Goal: Task Accomplishment & Management: Manage account settings

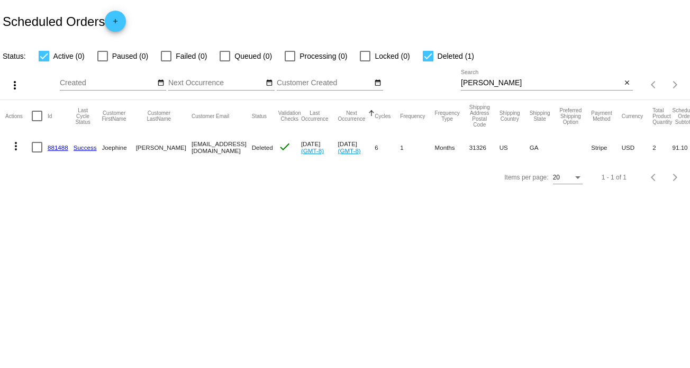
click at [477, 83] on input "Geesey" at bounding box center [541, 83] width 161 height 8
paste input "[EMAIL_ADDRESS][DOMAIN_NAME]"
type input "[EMAIL_ADDRESS][DOMAIN_NAME]"
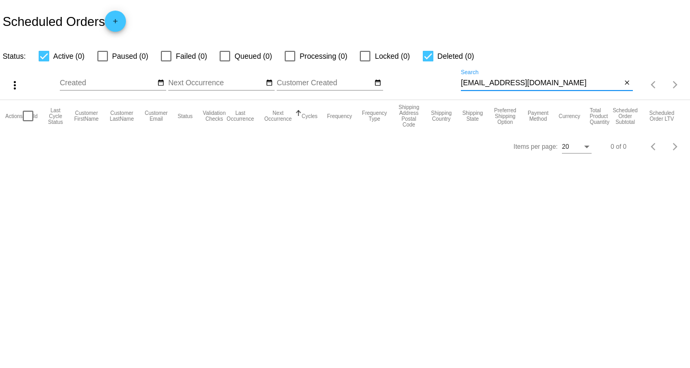
click at [499, 83] on input "[EMAIL_ADDRESS][DOMAIN_NAME]" at bounding box center [541, 83] width 161 height 8
paste input "[PERSON_NAME]"
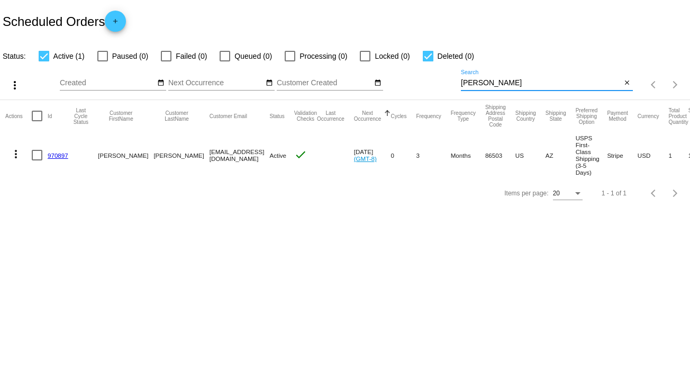
type input "[PERSON_NAME]"
click at [18, 155] on mat-icon "more_vert" at bounding box center [16, 154] width 13 height 13
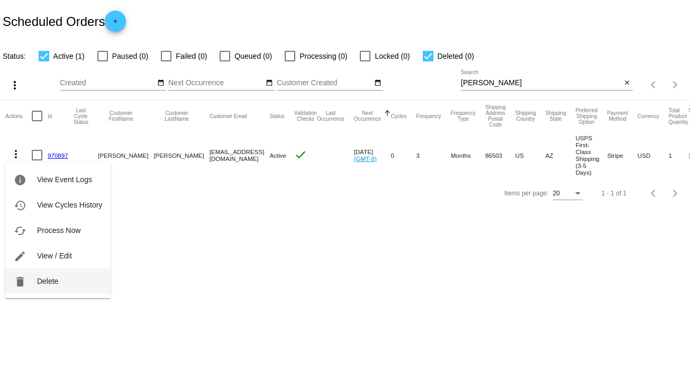
click at [47, 280] on span "Delete" at bounding box center [47, 281] width 21 height 8
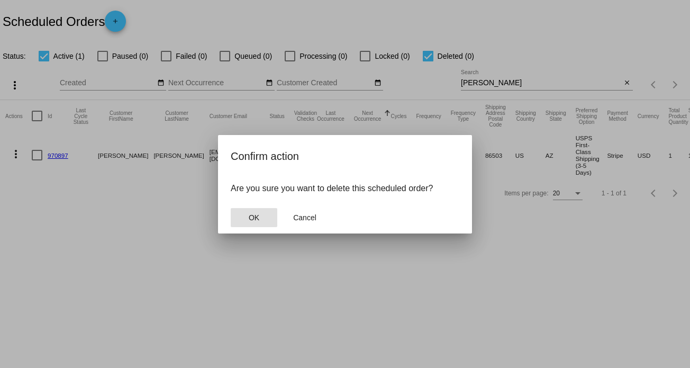
click at [253, 214] on span "OK" at bounding box center [254, 217] width 11 height 8
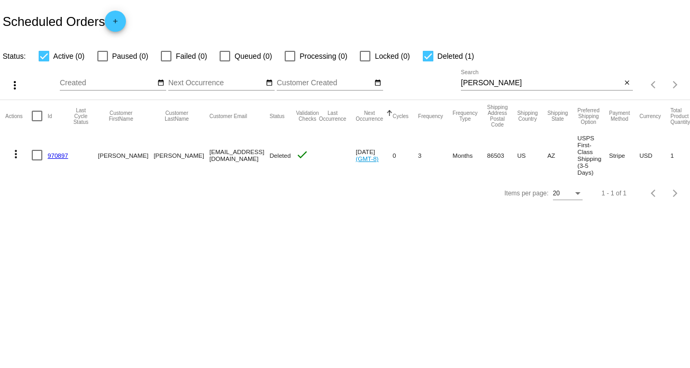
click at [10, 156] on mat-icon "more_vert" at bounding box center [16, 154] width 13 height 13
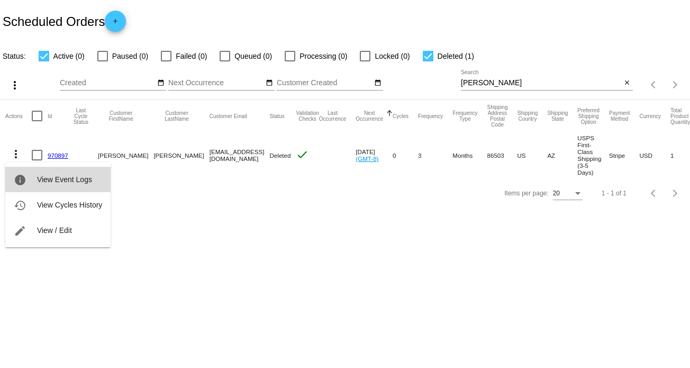
click at [57, 184] on button "info View Event Logs" at bounding box center [57, 179] width 105 height 25
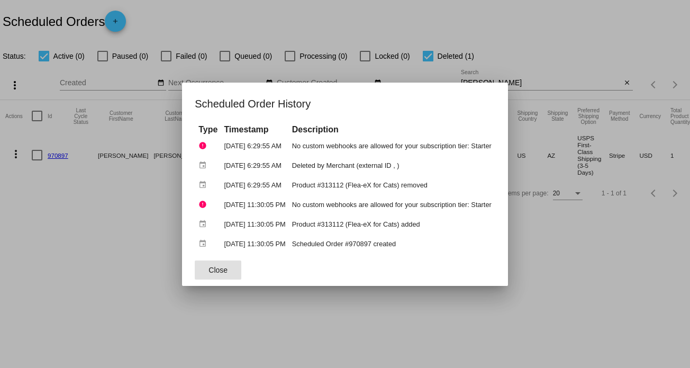
click at [85, 235] on div at bounding box center [345, 184] width 690 height 368
